Goal: Task Accomplishment & Management: Use online tool/utility

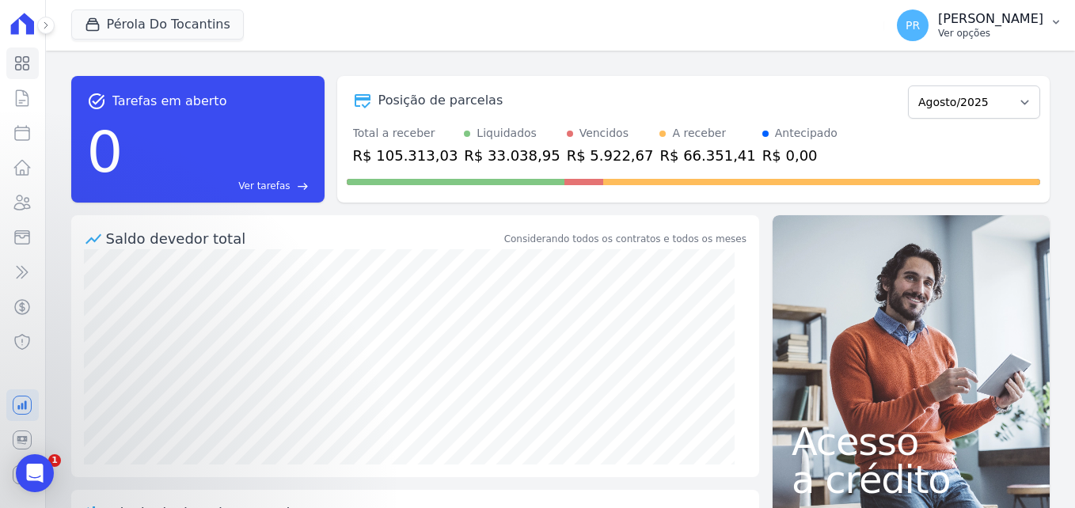
click at [1043, 15] on p "[PERSON_NAME]" at bounding box center [990, 19] width 105 height 16
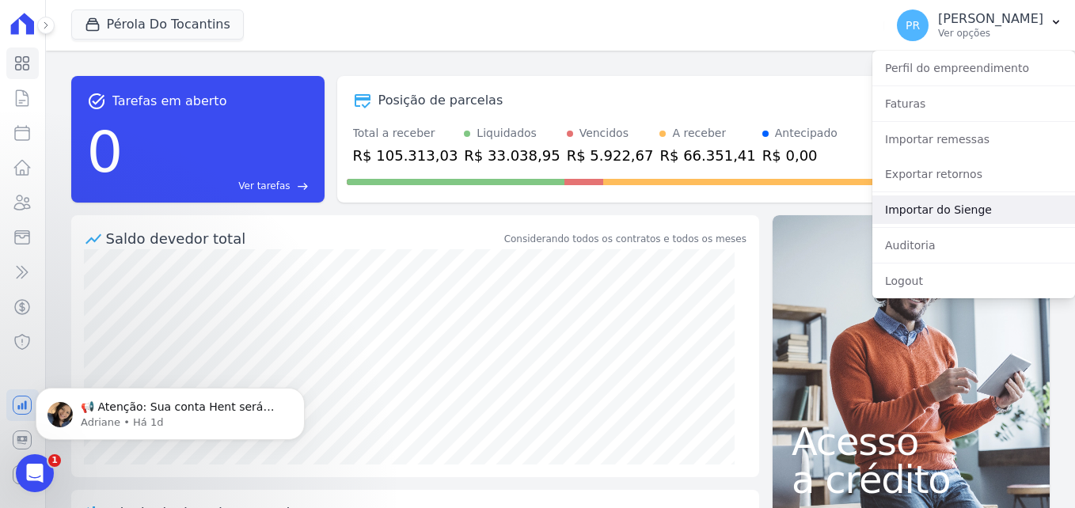
click at [929, 211] on link "Importar do Sienge" at bounding box center [974, 210] width 203 height 29
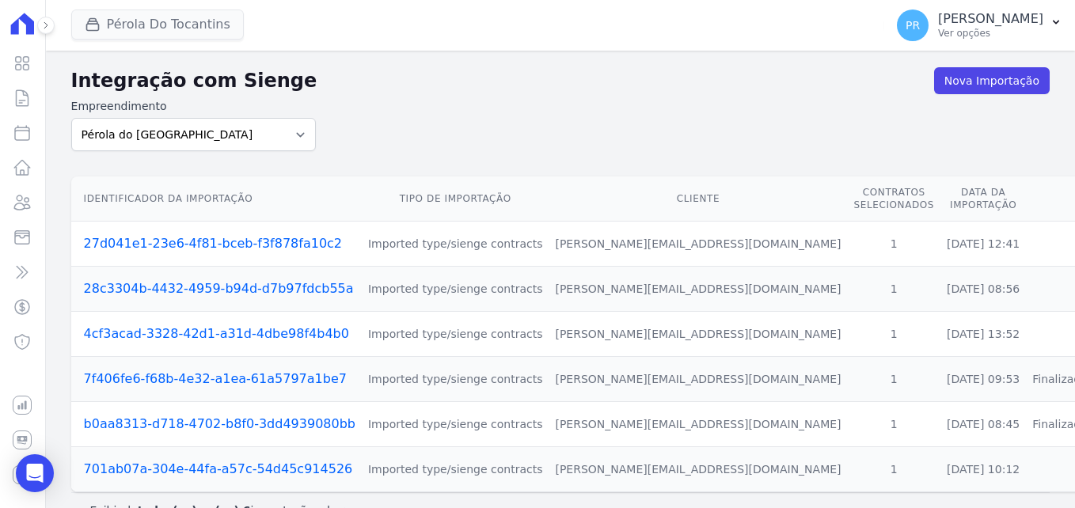
click at [189, 9] on div "Pérola Do Tocantins Laje Engenharia Pérola do Tocantins SPE Montenegro Aplicar" at bounding box center [475, 25] width 808 height 52
click at [126, 29] on button "Pérola Do Tocantins" at bounding box center [157, 25] width 173 height 30
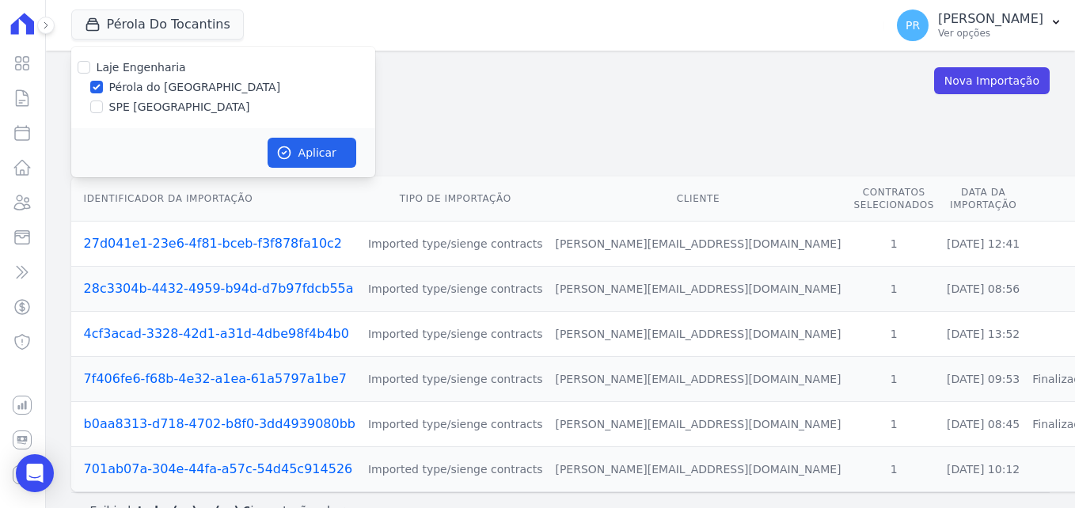
click at [109, 88] on label "Pérola do [GEOGRAPHIC_DATA]" at bounding box center [195, 87] width 172 height 17
click at [103, 88] on input "Pérola do [GEOGRAPHIC_DATA]" at bounding box center [96, 87] width 13 height 13
checkbox input "false"
drag, startPoint x: 143, startPoint y: 109, endPoint x: 202, endPoint y: 129, distance: 61.8
click at [144, 109] on label "SPE [GEOGRAPHIC_DATA]" at bounding box center [179, 107] width 141 height 17
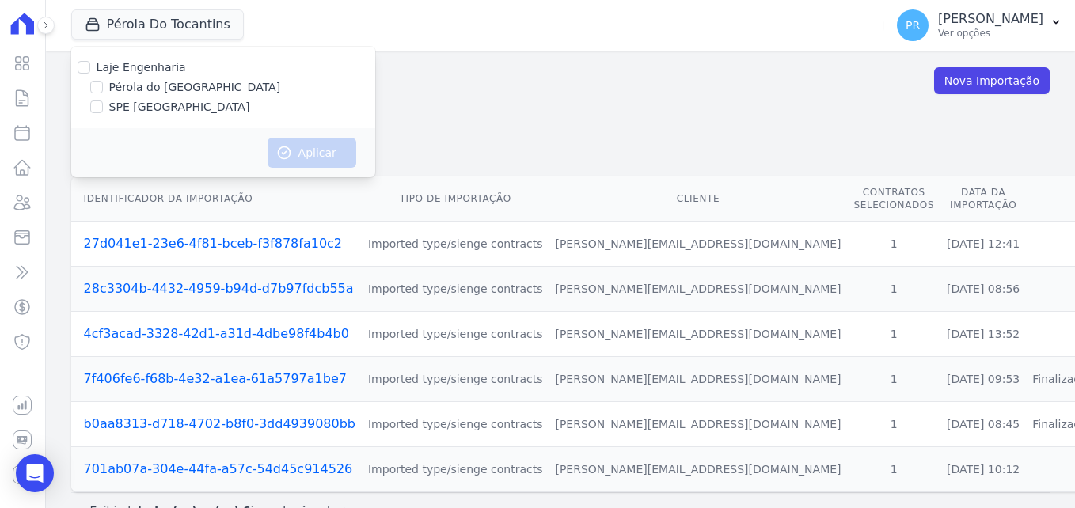
click at [103, 109] on input "SPE [GEOGRAPHIC_DATA]" at bounding box center [96, 107] width 13 height 13
checkbox input "true"
drag, startPoint x: 272, startPoint y: 148, endPoint x: 287, endPoint y: 150, distance: 15.1
click at [273, 148] on button "Aplicar" at bounding box center [312, 153] width 89 height 30
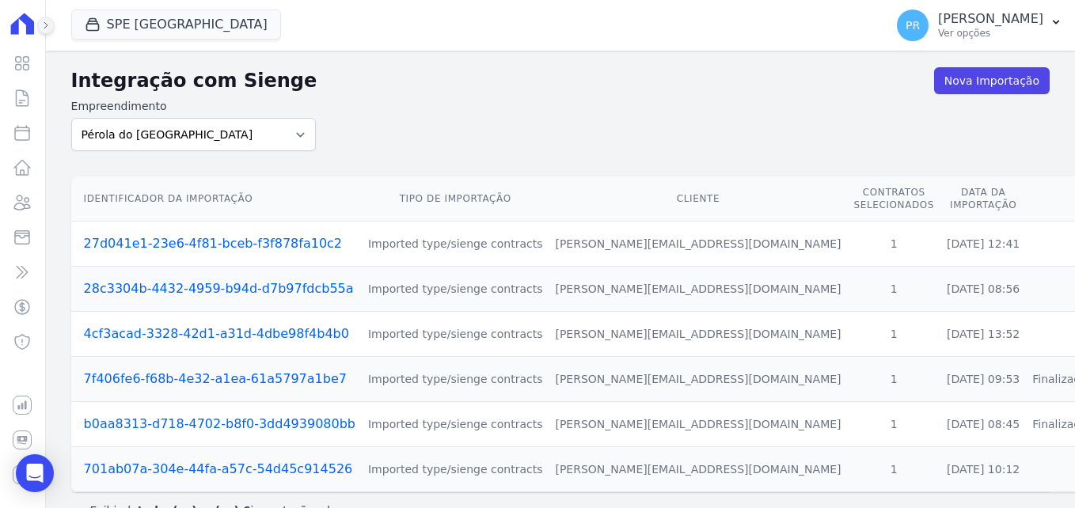
click at [45, 25] on icon at bounding box center [46, 26] width 10 height 10
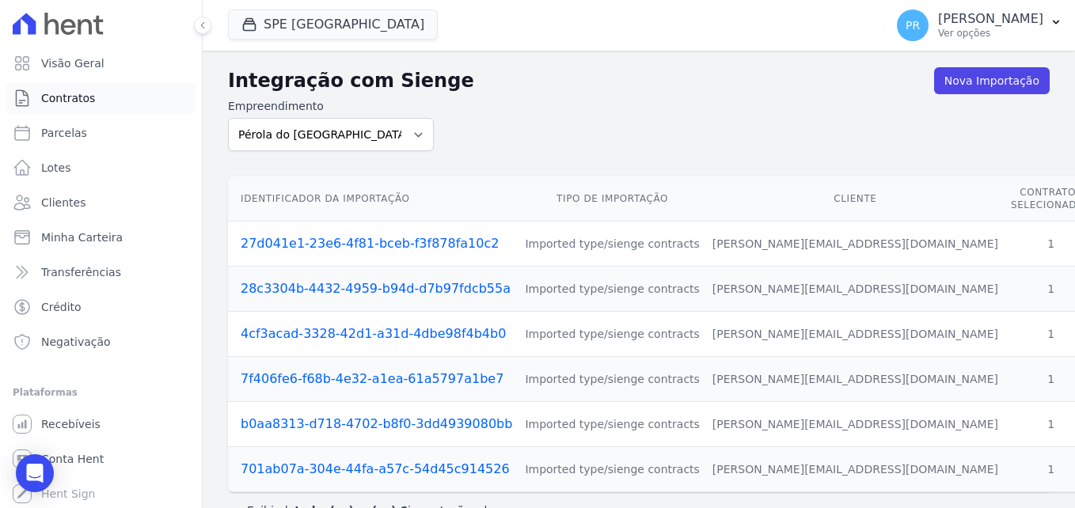
click at [60, 99] on span "Contratos" at bounding box center [68, 98] width 54 height 16
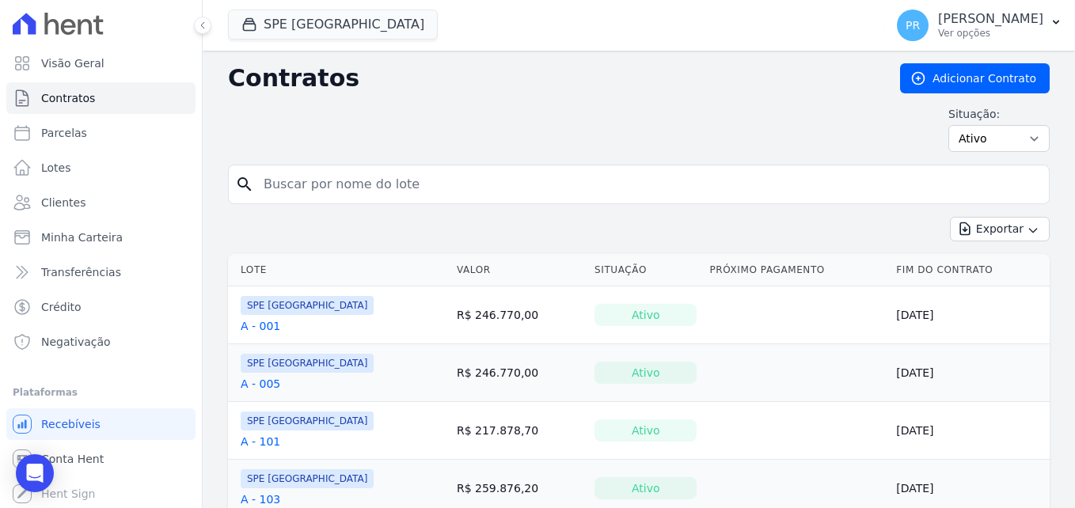
click at [460, 189] on input "search" at bounding box center [648, 185] width 789 height 32
type input "B"
drag, startPoint x: 174, startPoint y: 185, endPoint x: 163, endPoint y: 184, distance: 11.2
click at [163, 184] on div "Visão Geral Contratos Parcelas Lotes Clientes Minha Carteira Transferências Cré…" at bounding box center [537, 254] width 1075 height 508
type input "103"
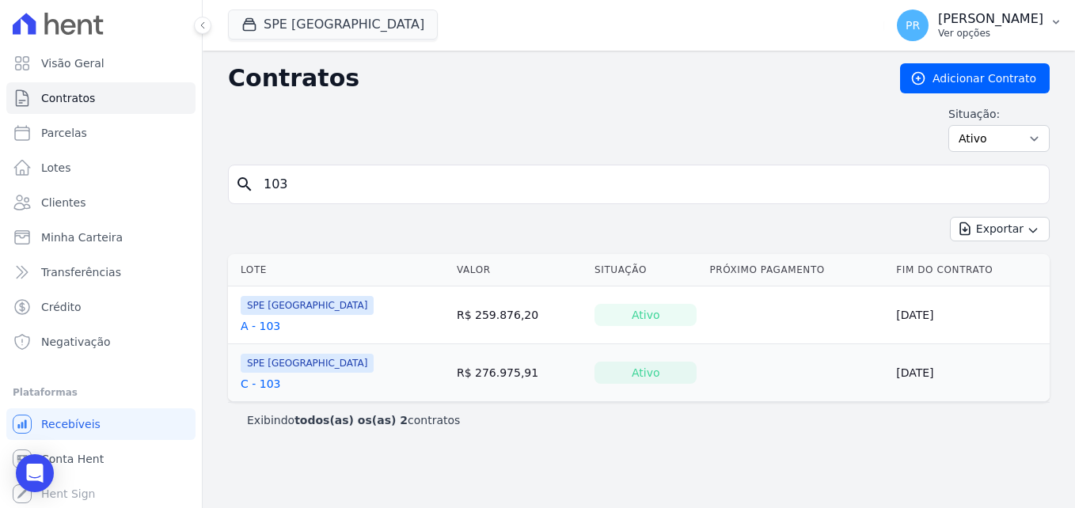
click at [1010, 32] on p "Ver opções" at bounding box center [990, 33] width 105 height 13
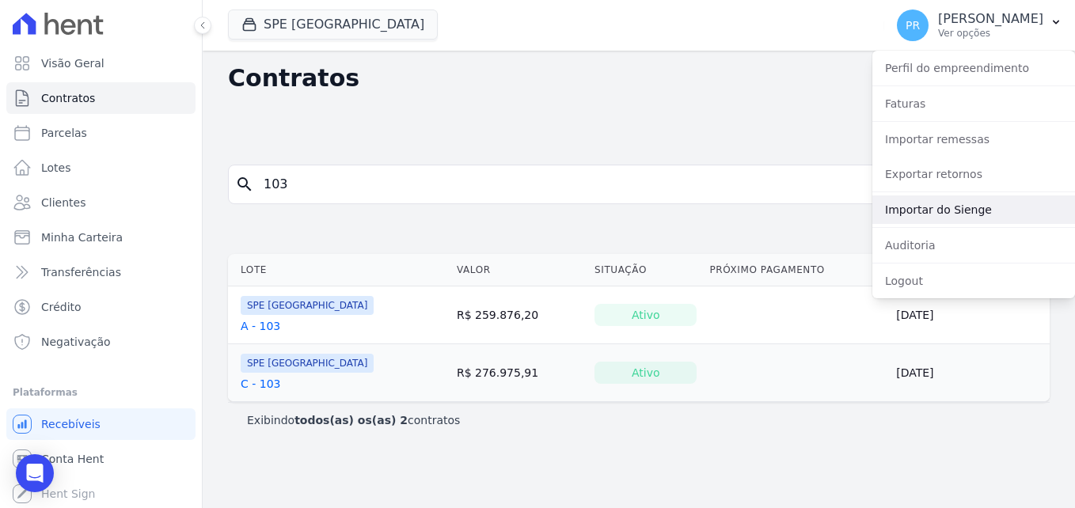
click at [954, 211] on link "Importar do Sienge" at bounding box center [974, 210] width 203 height 29
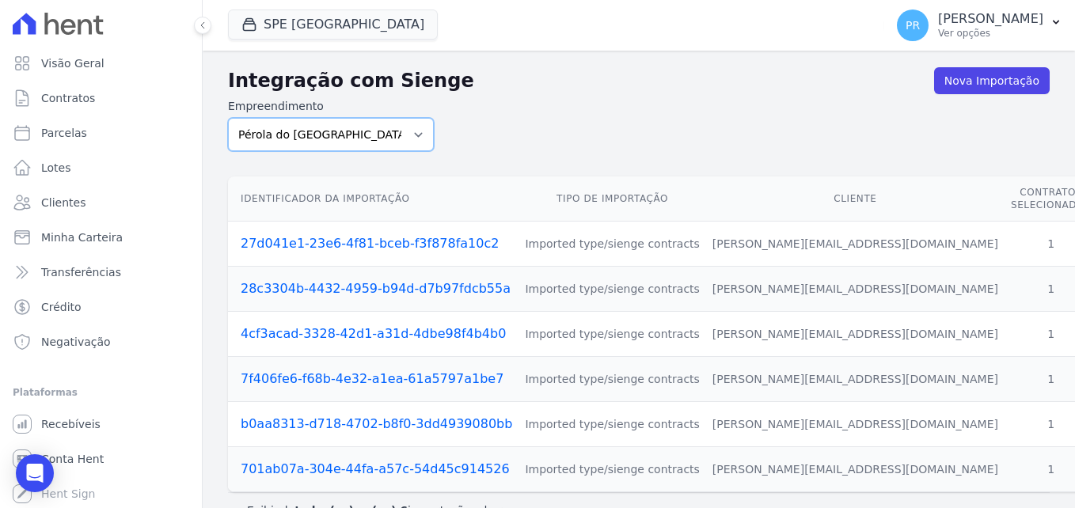
click at [380, 124] on select "Pérola do Tocantins SPE Montenegro" at bounding box center [331, 134] width 206 height 33
select select "168bdd06-a3dd-4988-b5a9-b0a7c7bf8968"
click at [228, 118] on select "Pérola do Tocantins SPE Montenegro" at bounding box center [331, 134] width 206 height 33
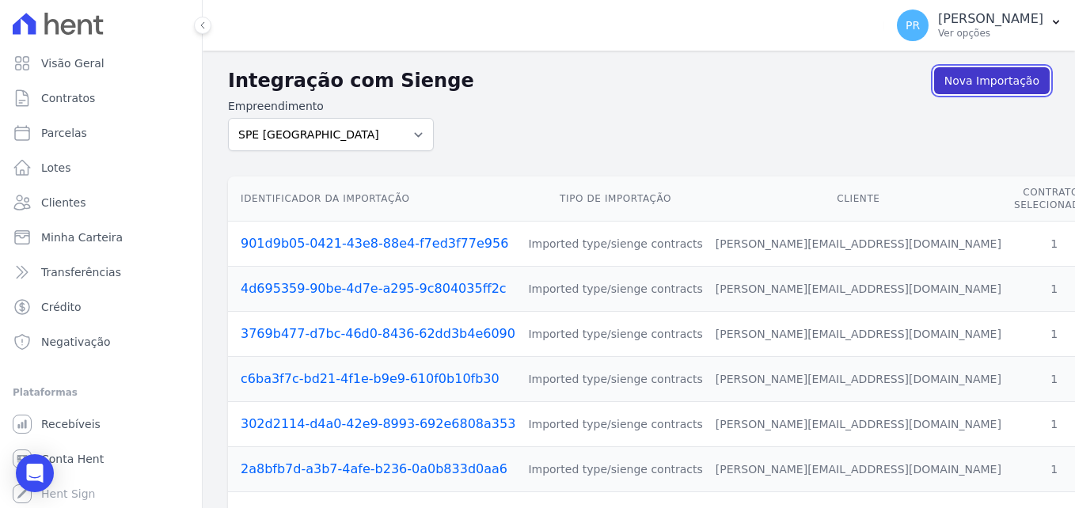
click at [949, 77] on link "Nova Importação" at bounding box center [992, 80] width 116 height 27
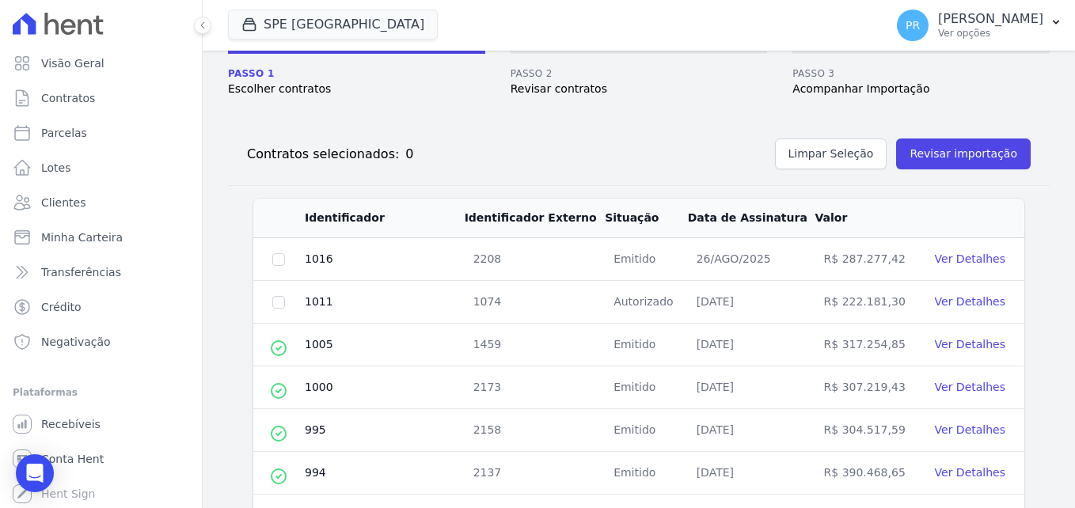
scroll to position [158, 0]
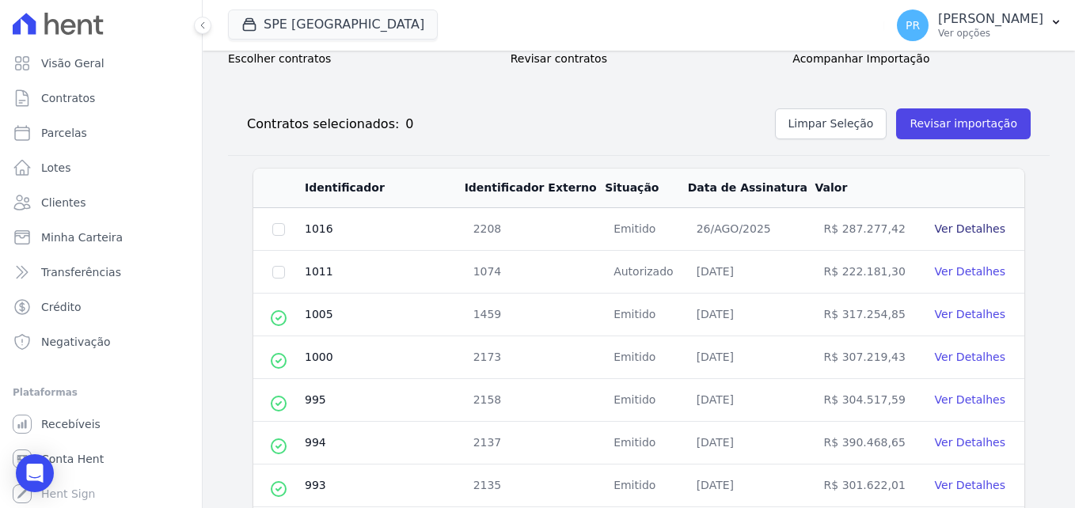
click at [953, 231] on link "Ver Detalhes" at bounding box center [970, 228] width 70 height 13
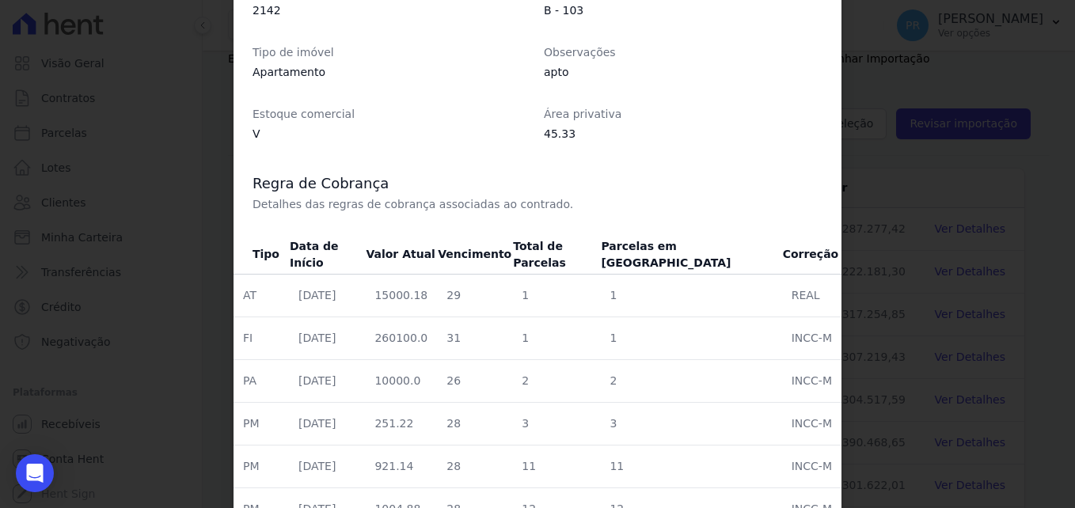
scroll to position [633, 0]
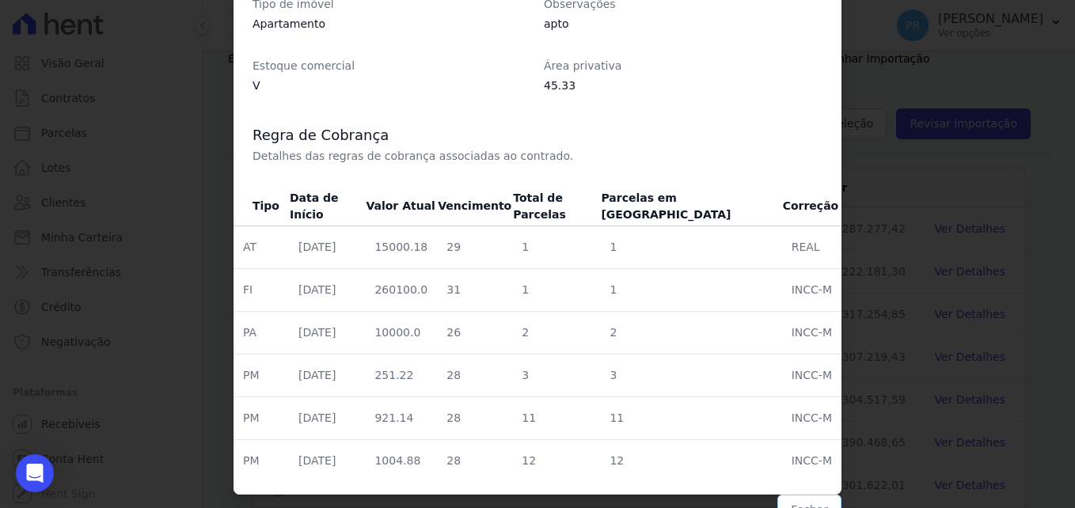
click at [796, 500] on button "Fechar" at bounding box center [810, 510] width 64 height 30
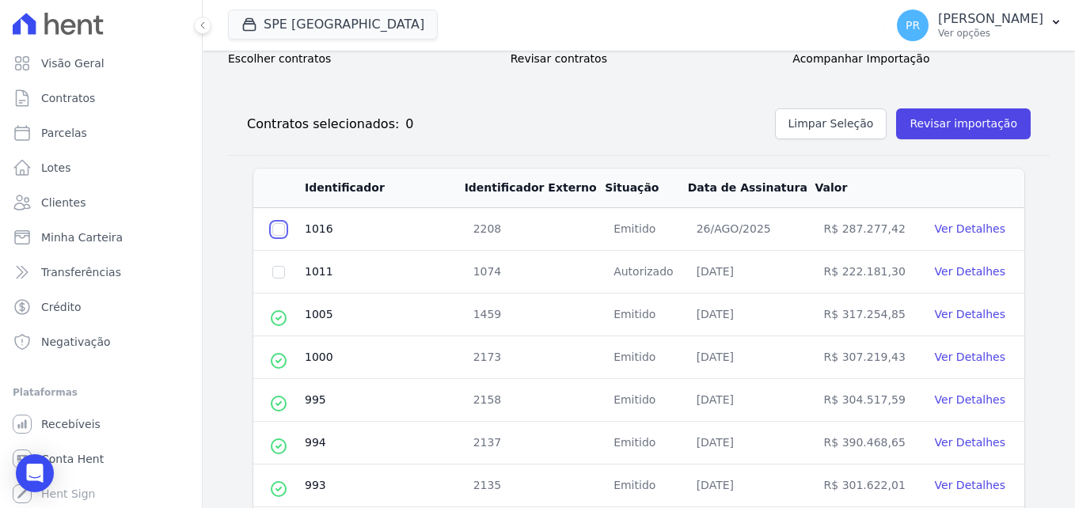
click at [278, 225] on input "checkbox" at bounding box center [278, 229] width 13 height 13
checkbox input "true"
click at [941, 125] on button "Revisar importação" at bounding box center [963, 123] width 135 height 31
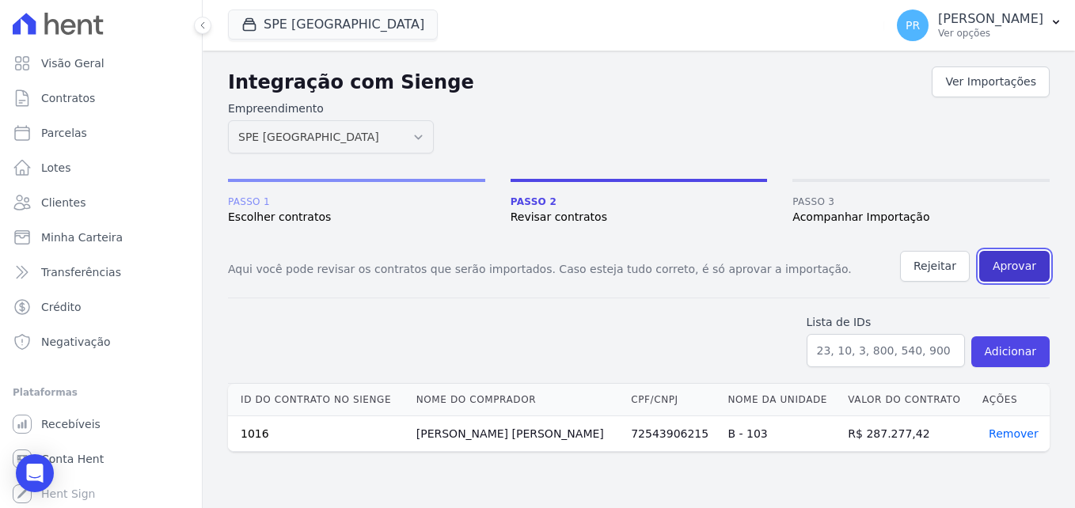
click at [1013, 269] on button "Aprovar" at bounding box center [1014, 266] width 70 height 31
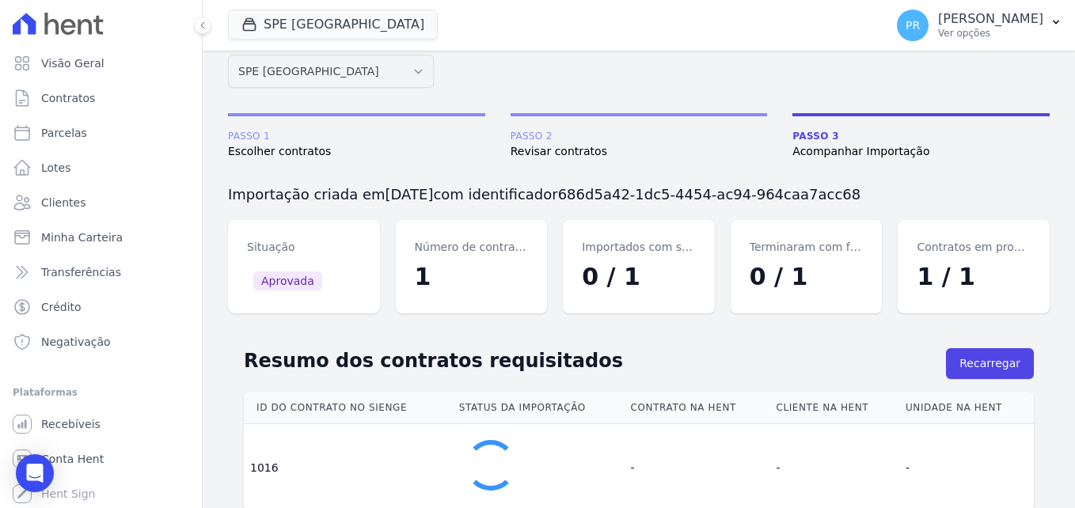
scroll to position [97, 0]
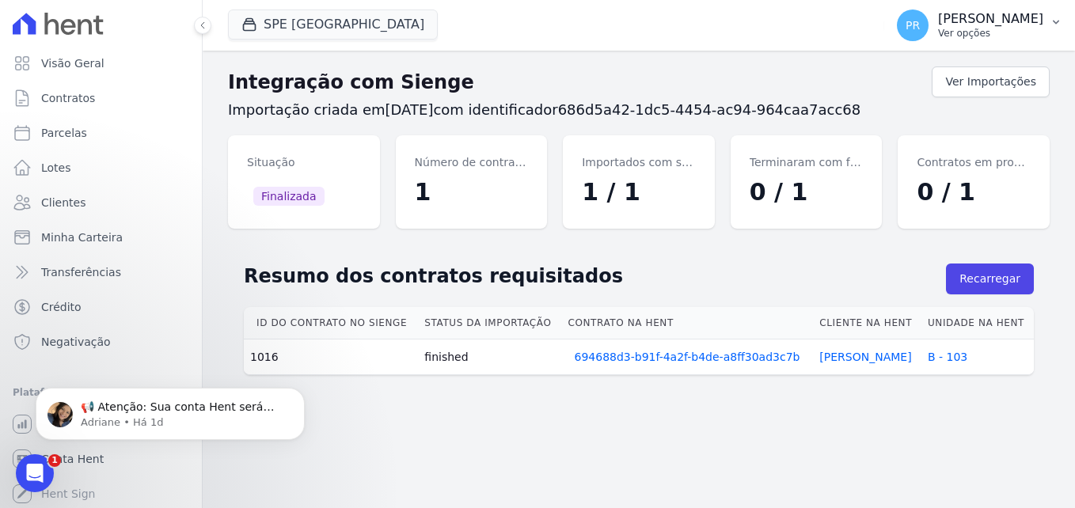
click at [1039, 14] on p "[PERSON_NAME]" at bounding box center [990, 19] width 105 height 16
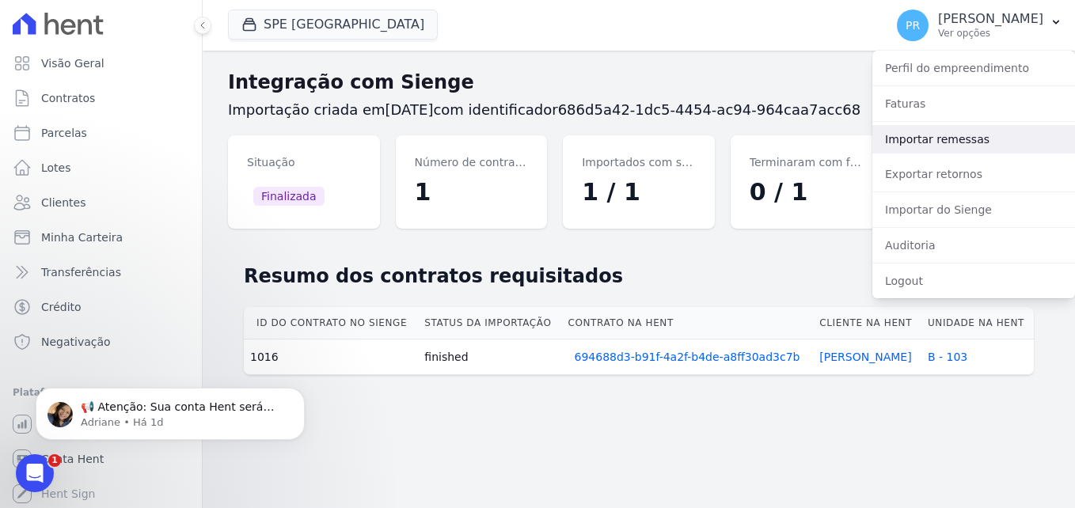
click at [939, 144] on link "Importar remessas" at bounding box center [974, 139] width 203 height 29
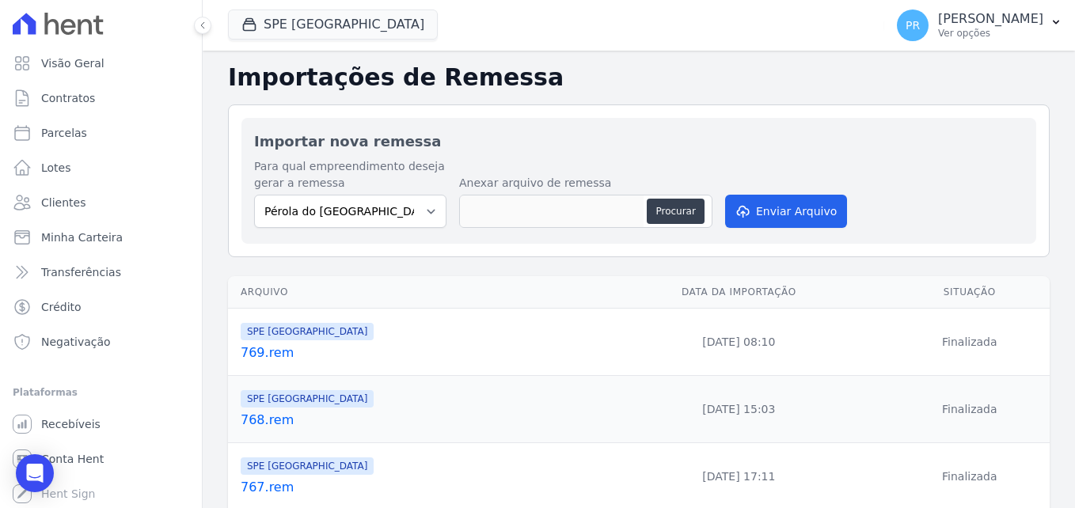
click at [392, 194] on div "Para qual empreendimento deseja gerar a remessa Pérola do Tocantins SPE Montene…" at bounding box center [350, 193] width 192 height 70
click at [329, 220] on select "Pérola do Tocantins SPE Montenegro" at bounding box center [350, 211] width 192 height 33
select select "168bdd06-a3dd-4988-b5a9-b0a7c7bf8968"
click at [254, 195] on select "Pérola do Tocantins SPE Montenegro" at bounding box center [350, 211] width 192 height 33
drag, startPoint x: 426, startPoint y: 253, endPoint x: 476, endPoint y: 252, distance: 49.9
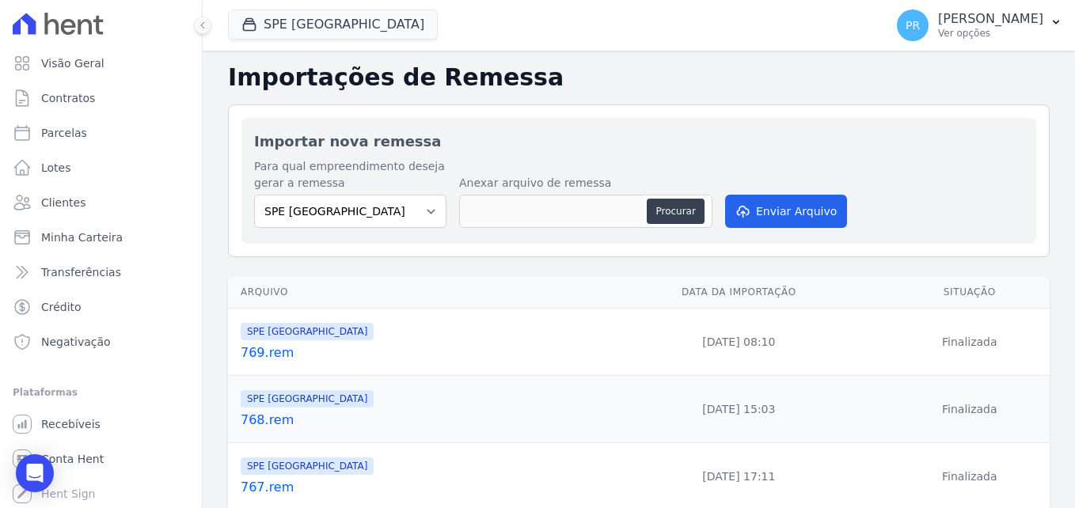
click at [428, 253] on div "Importar nova remessa Para qual empreendimento deseja gerar a remessa Pérola do…" at bounding box center [639, 181] width 822 height 153
click at [691, 219] on button "Procurar" at bounding box center [675, 211] width 57 height 25
type input "770.rem"
click at [781, 206] on button "Enviar Arquivo" at bounding box center [786, 211] width 122 height 33
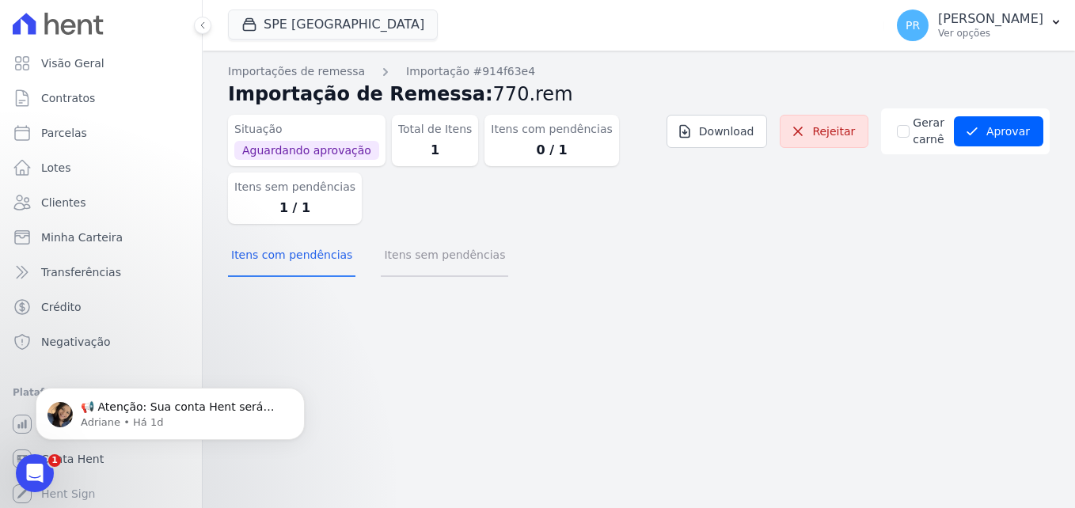
click at [466, 248] on button "Itens sem pendências" at bounding box center [444, 256] width 127 height 41
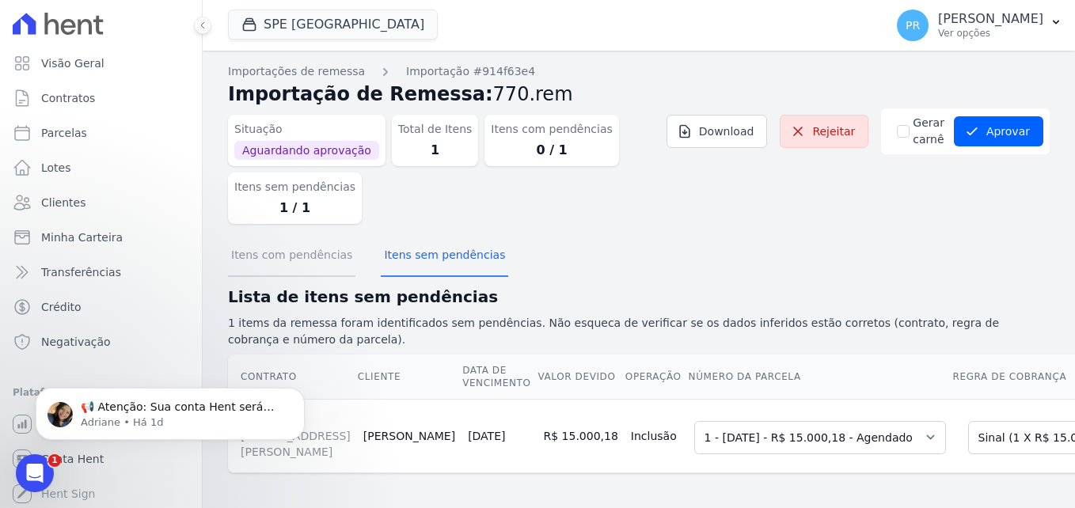
click at [251, 250] on button "Itens com pendências" at bounding box center [291, 256] width 127 height 41
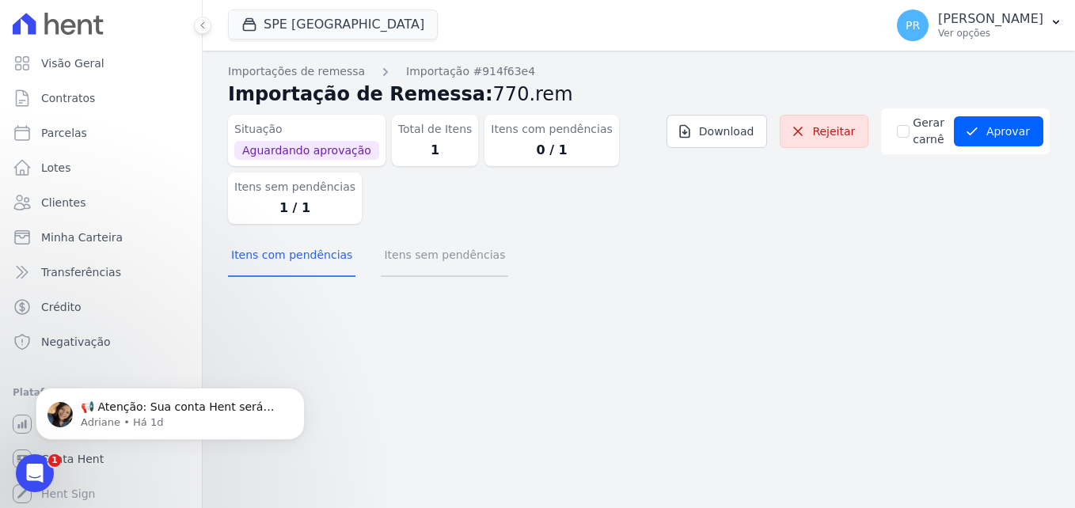
click at [442, 257] on button "Itens sem pendências" at bounding box center [444, 256] width 127 height 41
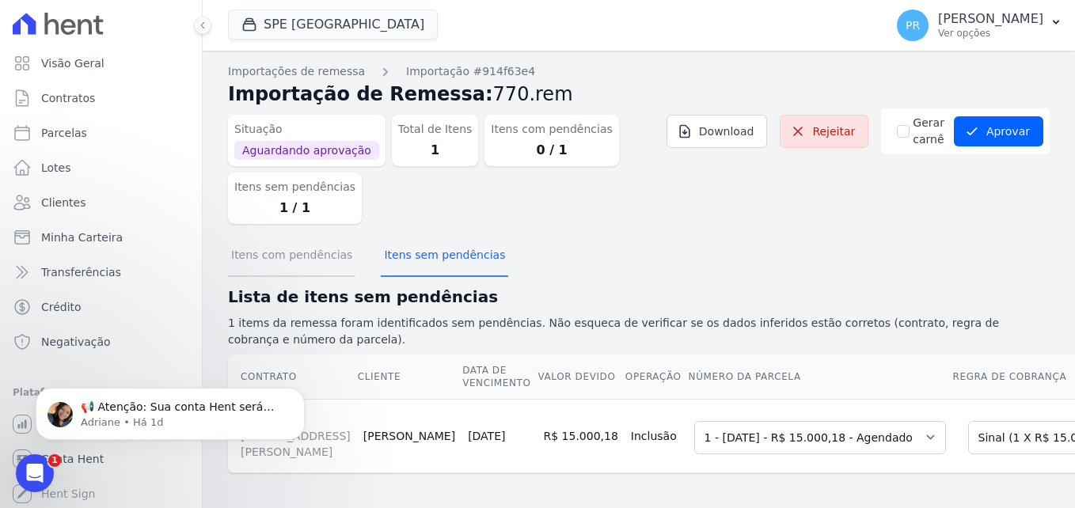
click at [306, 259] on button "Itens com pendências" at bounding box center [291, 256] width 127 height 41
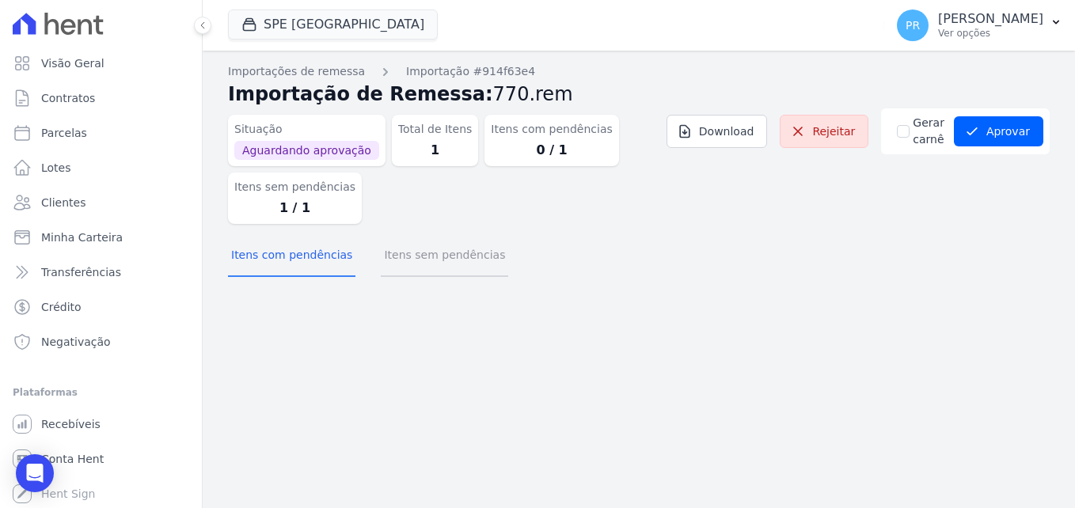
click at [446, 259] on button "Itens sem pendências" at bounding box center [444, 256] width 127 height 41
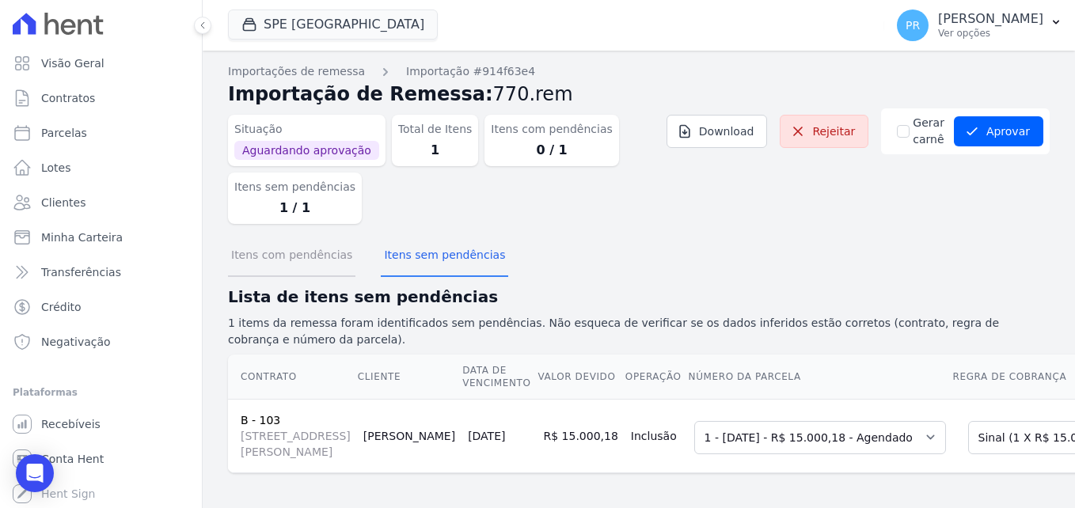
click at [333, 262] on button "Itens com pendências" at bounding box center [291, 256] width 127 height 41
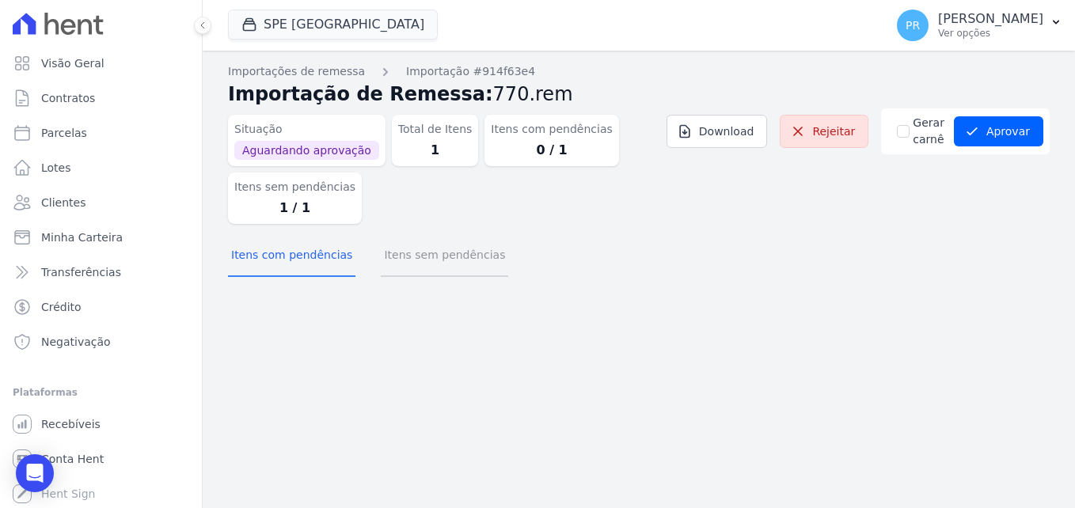
click at [416, 262] on button "Itens sem pendências" at bounding box center [444, 256] width 127 height 41
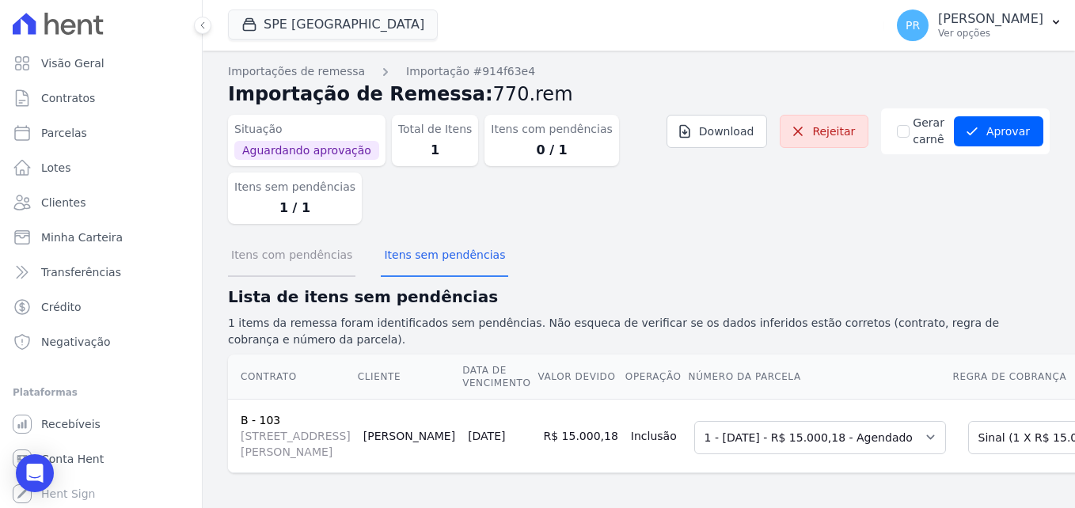
click at [310, 263] on button "Itens com pendências" at bounding box center [291, 256] width 127 height 41
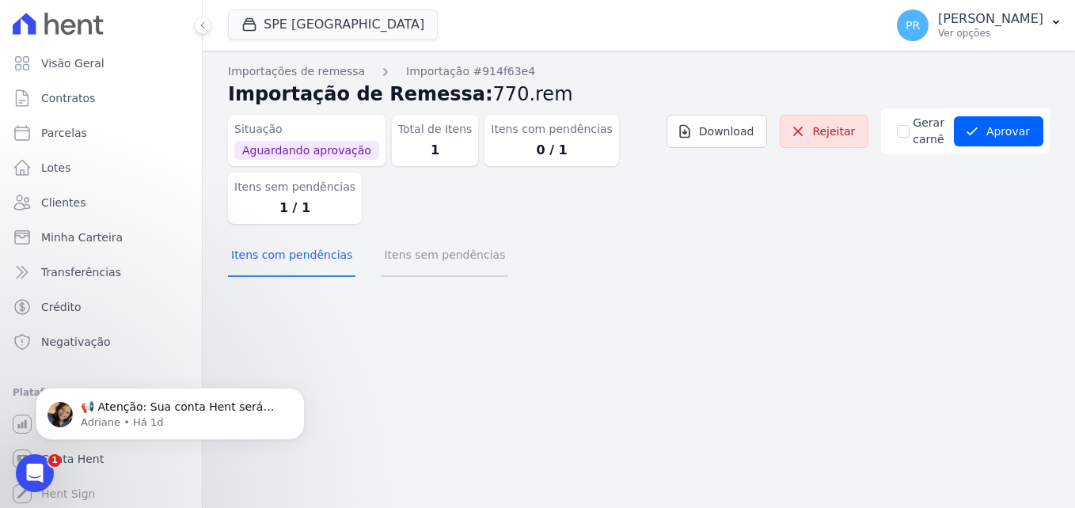
click at [432, 254] on button "Itens sem pendências" at bounding box center [444, 256] width 127 height 41
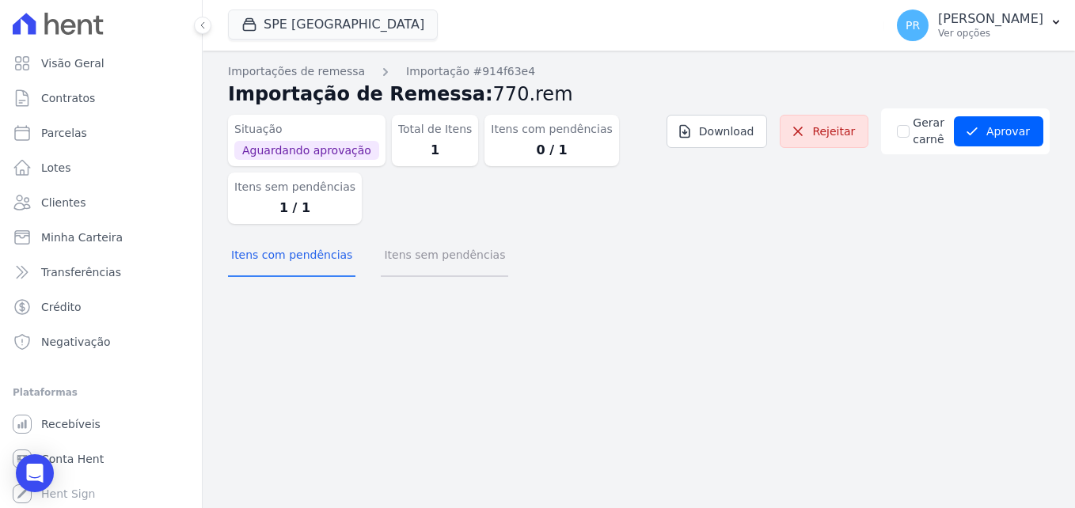
click at [431, 258] on button "Itens sem pendências" at bounding box center [444, 256] width 127 height 41
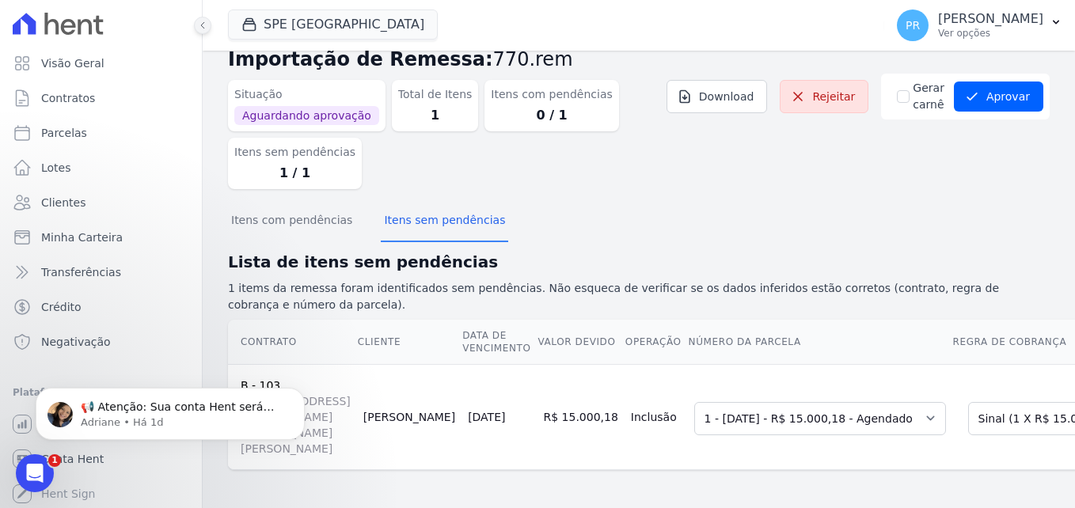
click at [196, 23] on button at bounding box center [202, 25] width 17 height 17
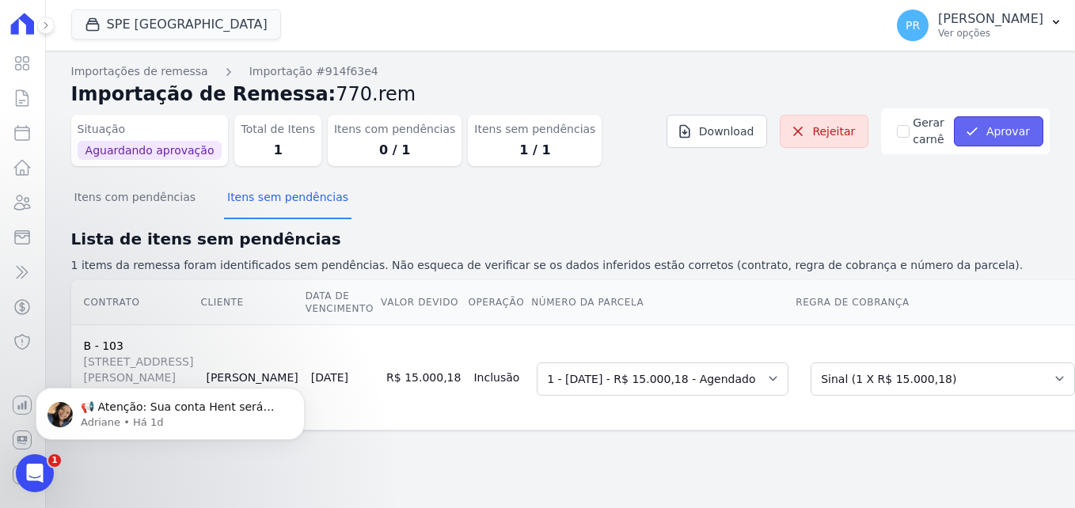
click at [990, 136] on button "Aprovar" at bounding box center [998, 131] width 89 height 30
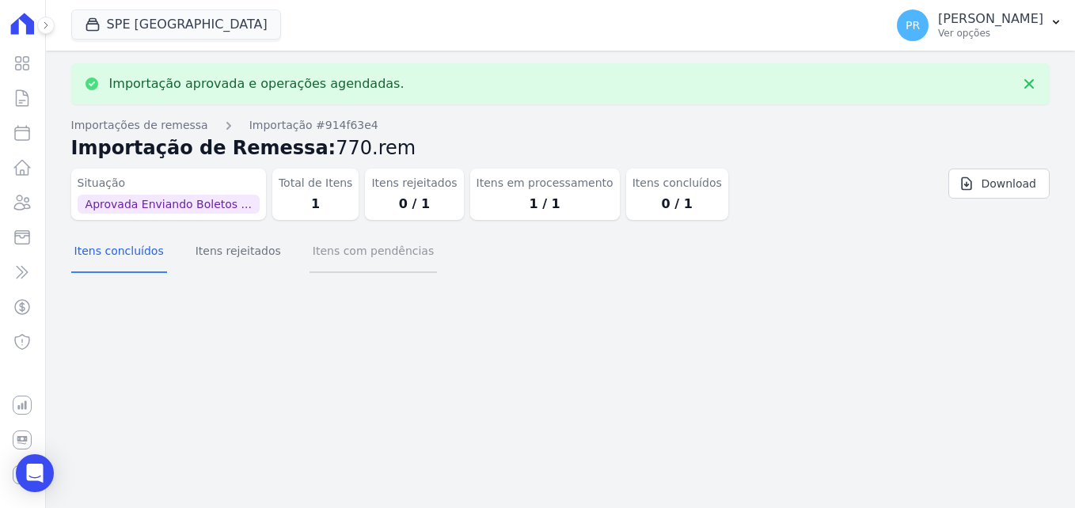
click at [358, 253] on button "Itens com pendências" at bounding box center [373, 252] width 127 height 41
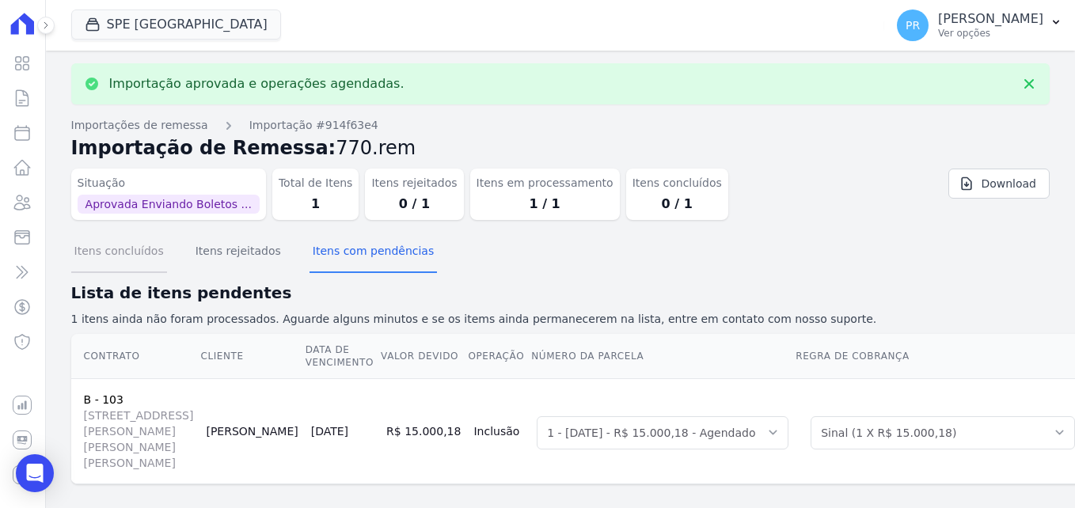
click at [131, 259] on button "Itens concluídos" at bounding box center [119, 252] width 96 height 41
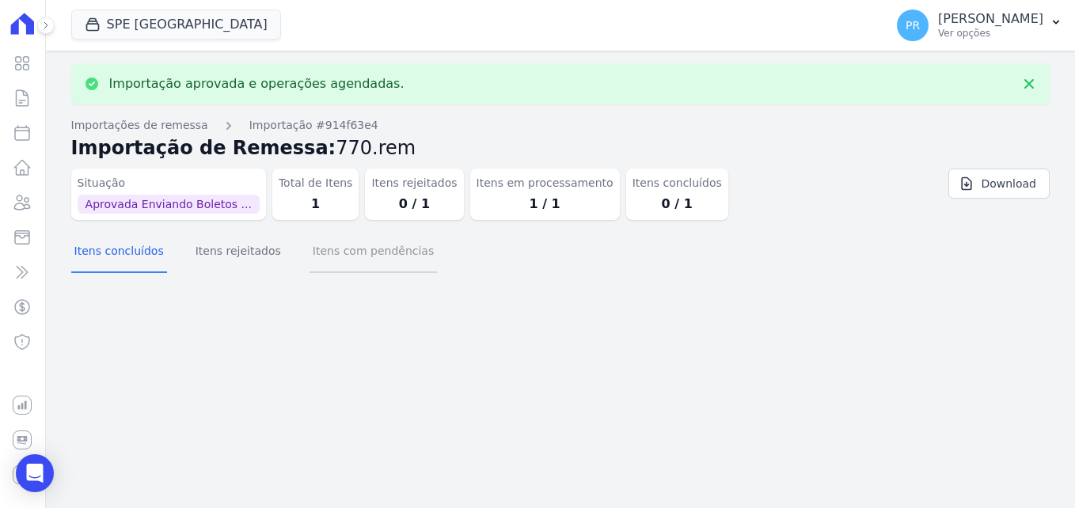
click at [321, 258] on button "Itens com pendências" at bounding box center [373, 252] width 127 height 41
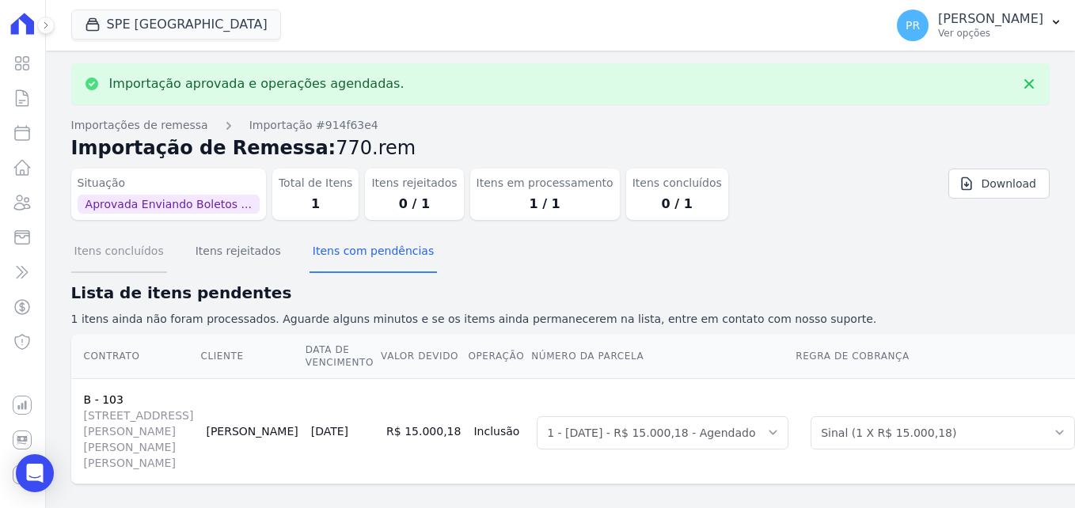
click at [122, 259] on button "Itens concluídos" at bounding box center [119, 252] width 96 height 41
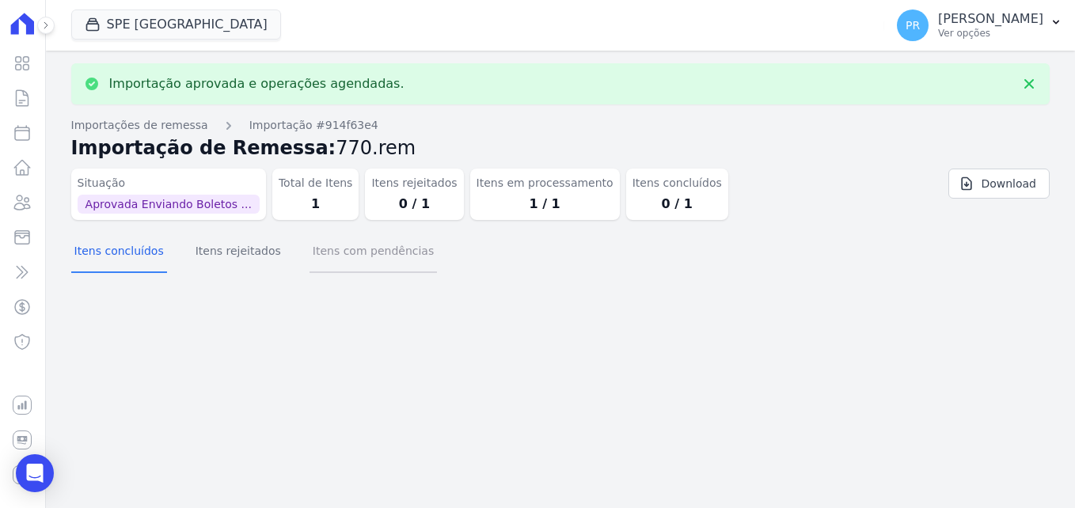
click at [365, 262] on button "Itens com pendências" at bounding box center [373, 252] width 127 height 41
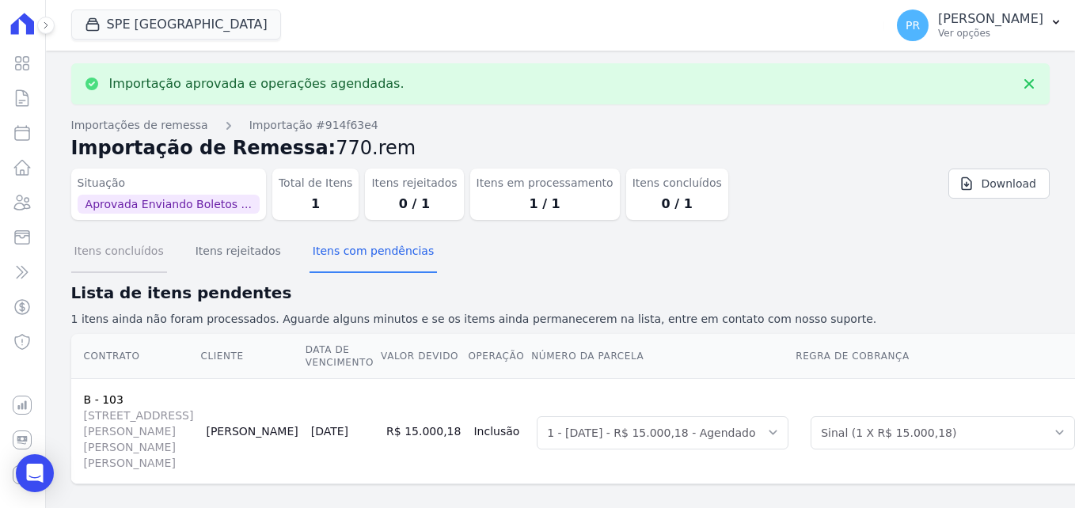
click at [141, 258] on button "Itens concluídos" at bounding box center [119, 252] width 96 height 41
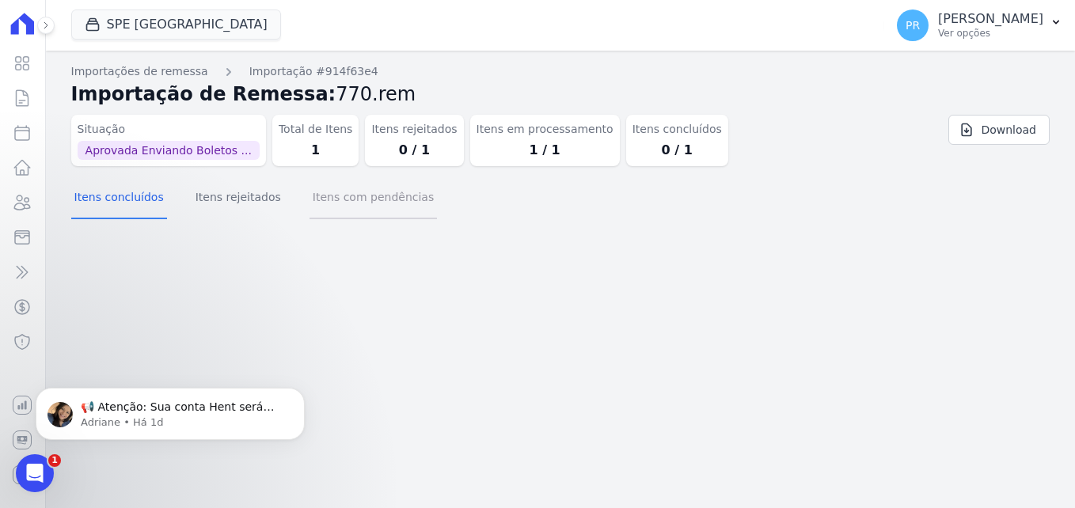
click at [357, 188] on button "Itens com pendências" at bounding box center [373, 198] width 127 height 41
click at [139, 196] on button "Itens concluídos" at bounding box center [119, 198] width 96 height 41
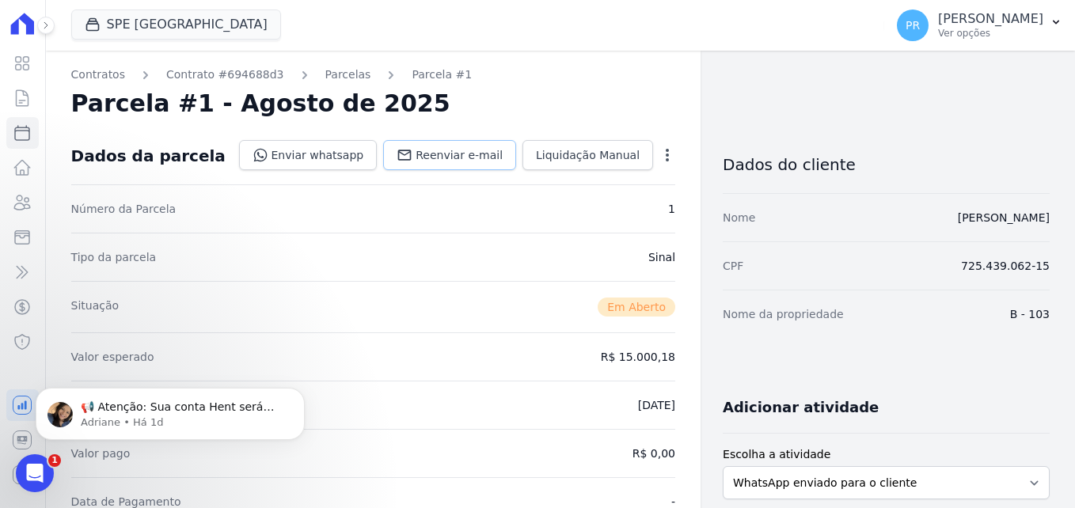
click at [492, 150] on span "Reenviar e-mail" at bounding box center [459, 155] width 87 height 16
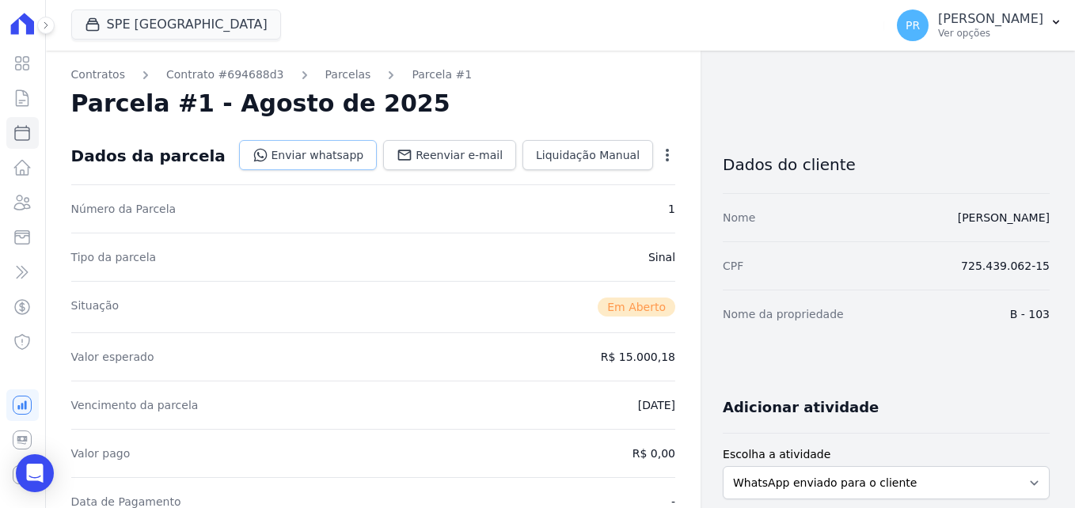
click at [350, 154] on link "Enviar whatsapp" at bounding box center [308, 155] width 139 height 30
